Goal: Information Seeking & Learning: Learn about a topic

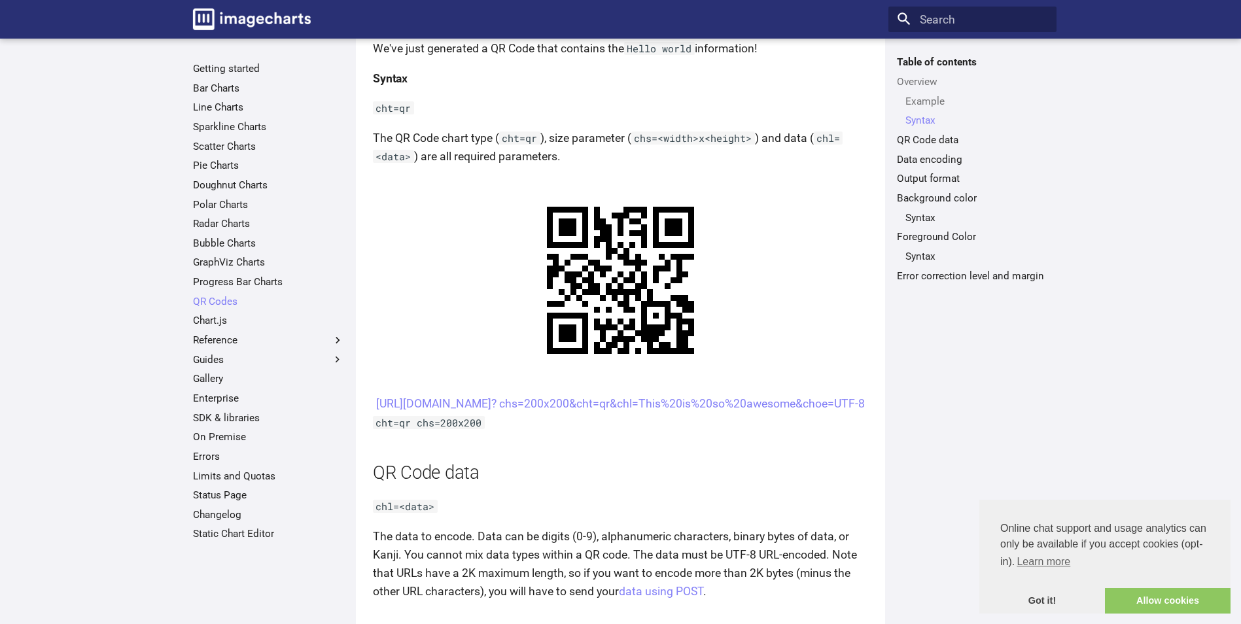
scroll to position [654, 0]
